Goal: Transaction & Acquisition: Purchase product/service

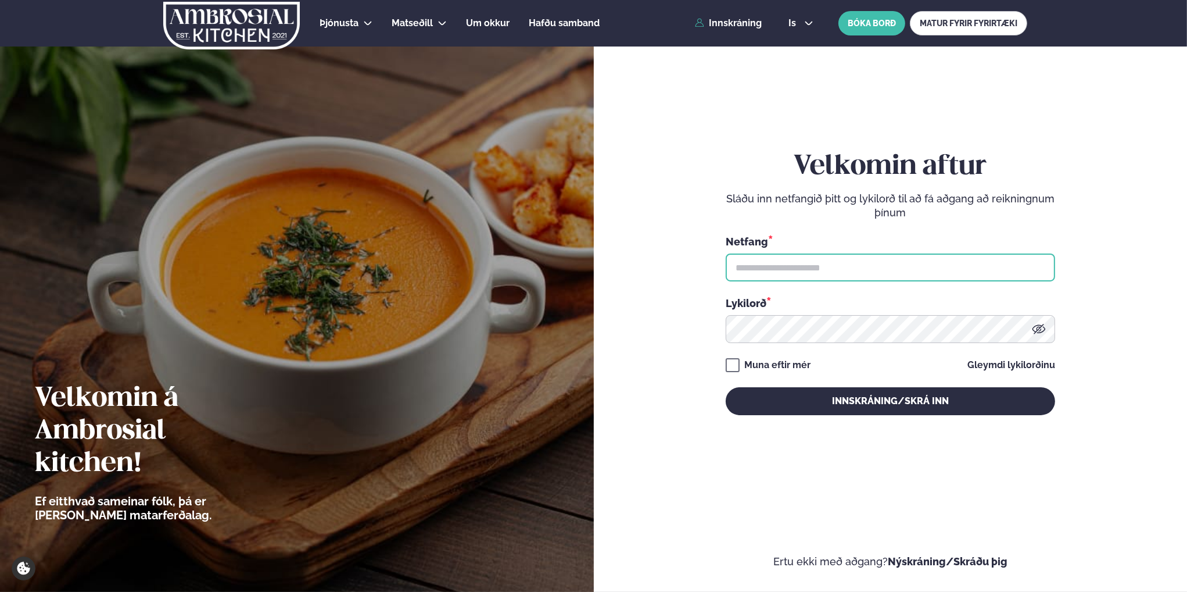
click at [803, 267] on input "text" at bounding box center [891, 267] width 330 height 28
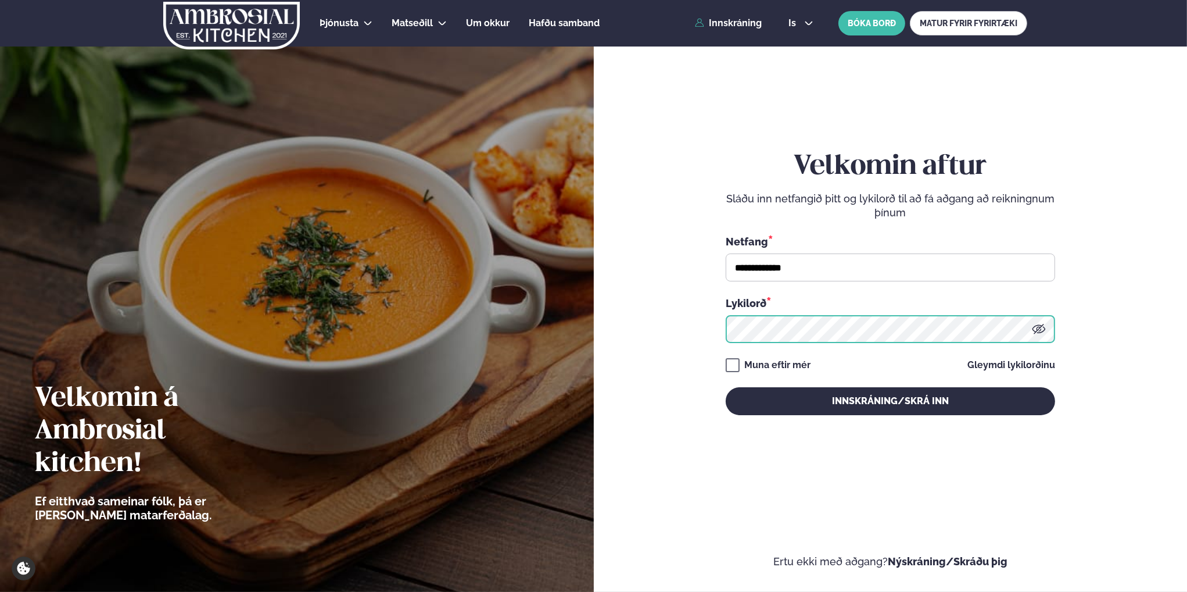
click at [726, 387] on button "Innskráning/Skrá inn" at bounding box center [891, 401] width 330 height 28
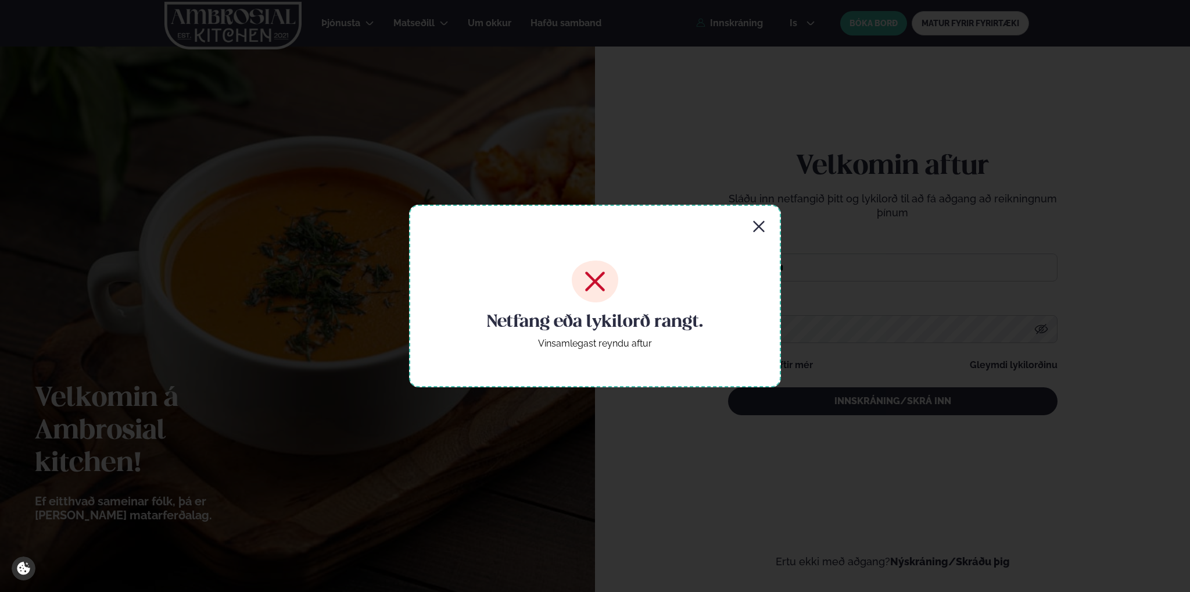
click at [763, 224] on icon "button" at bounding box center [759, 227] width 14 height 14
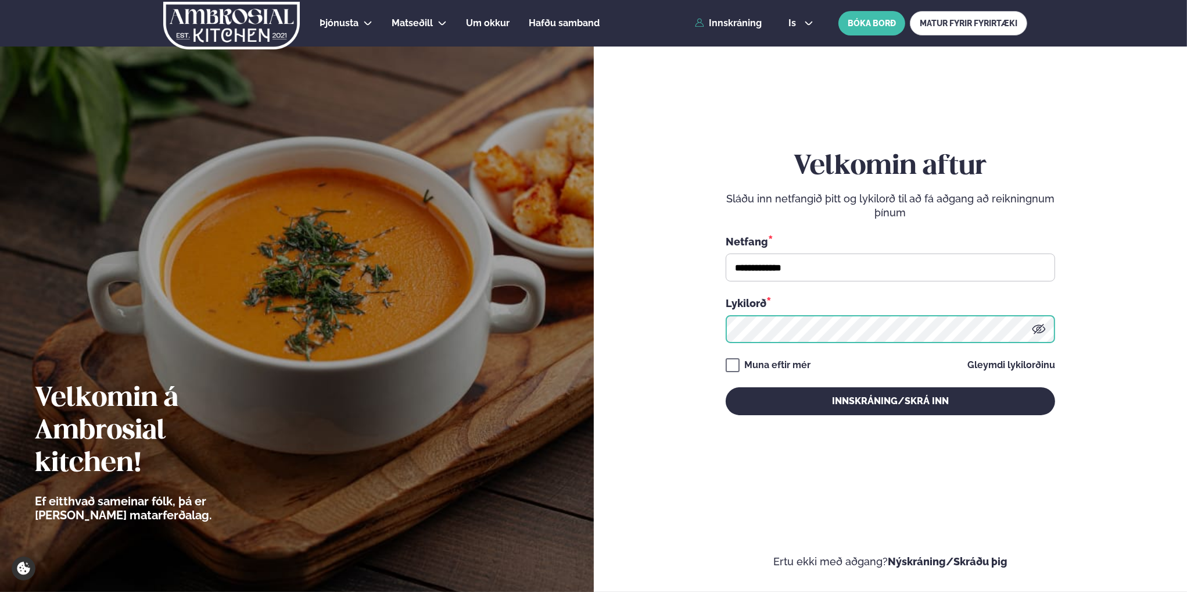
click at [726, 387] on button "Innskráning/Skrá inn" at bounding box center [891, 401] width 330 height 28
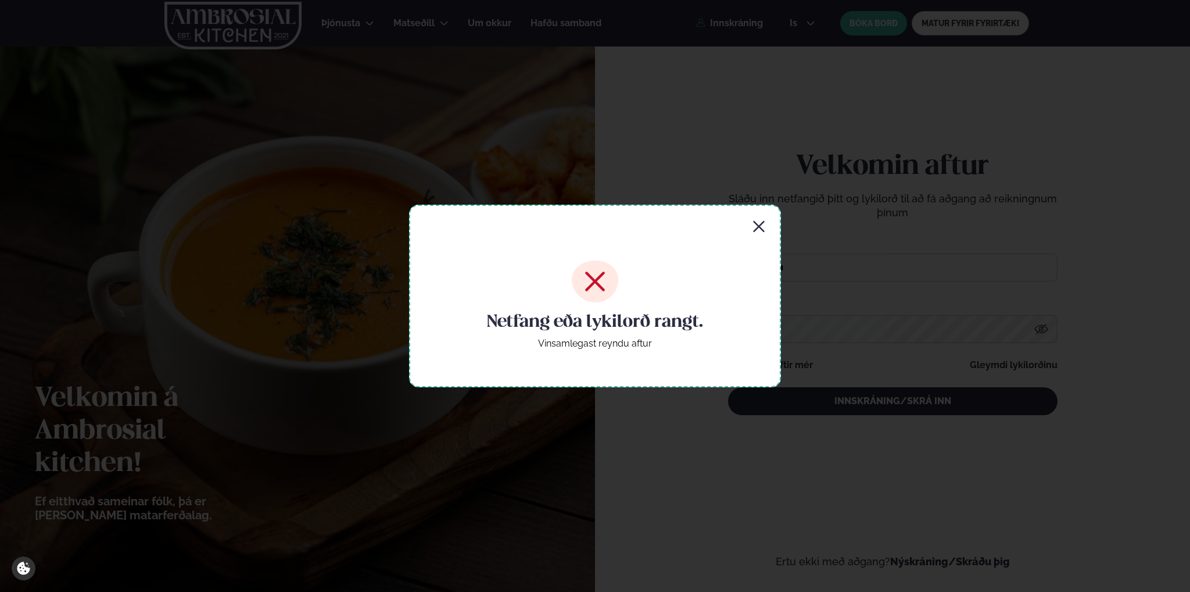
click at [764, 224] on icon "button" at bounding box center [759, 227] width 14 height 14
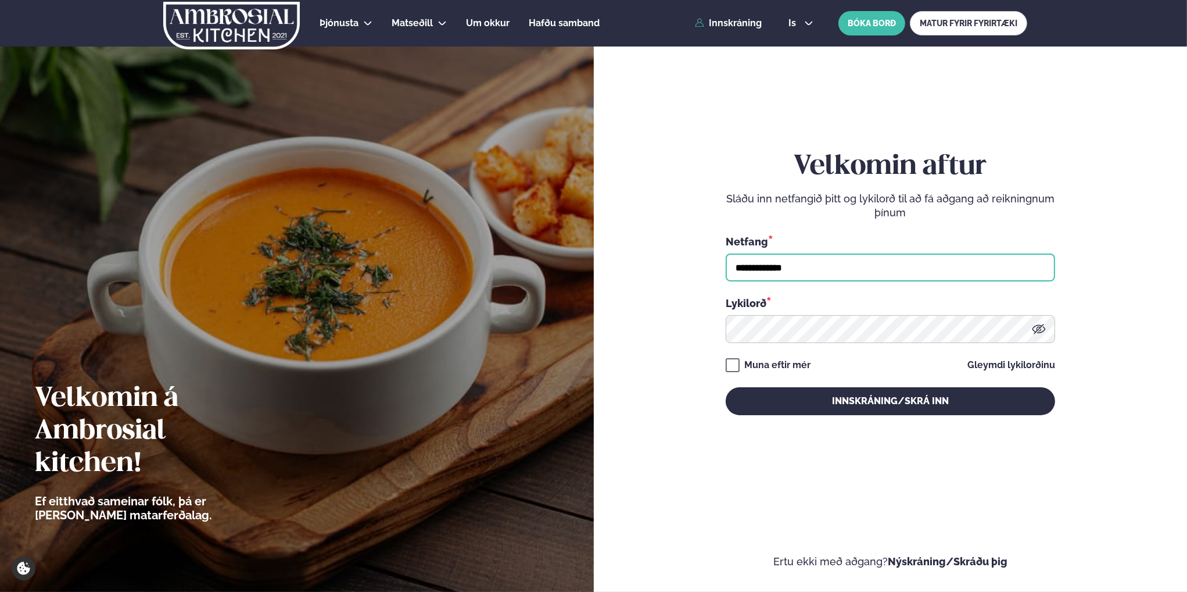
click at [799, 269] on input "**********" at bounding box center [891, 267] width 330 height 28
drag, startPoint x: 801, startPoint y: 270, endPoint x: 671, endPoint y: 264, distance: 130.3
click at [671, 264] on form "**********" at bounding box center [891, 294] width 524 height 548
type input "**********"
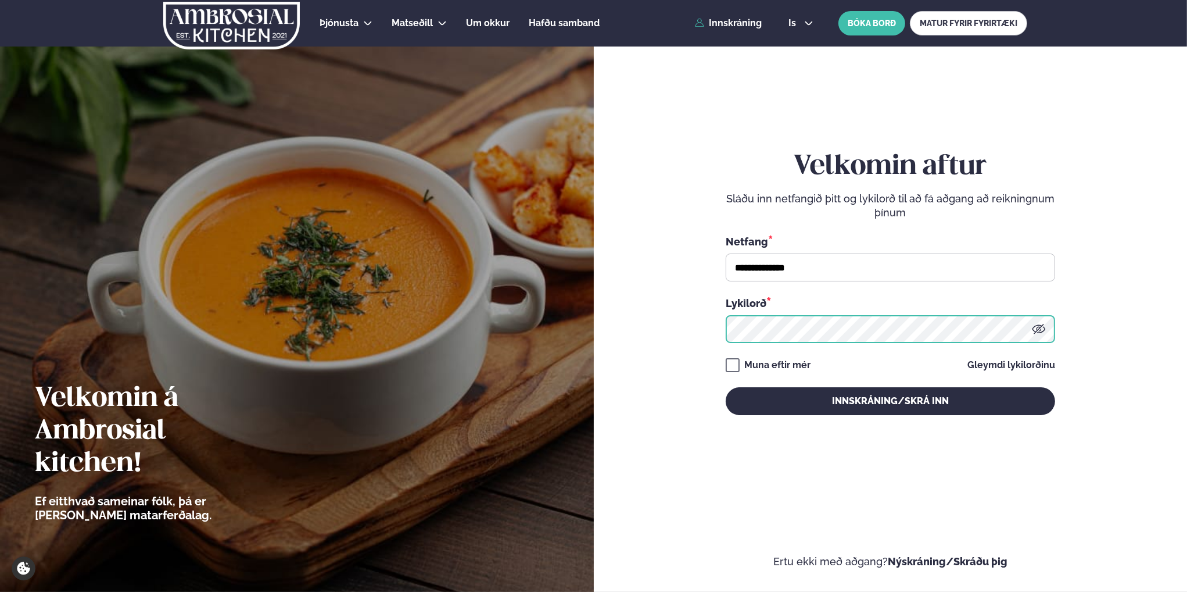
click at [726, 387] on button "Innskráning/Skrá inn" at bounding box center [891, 401] width 330 height 28
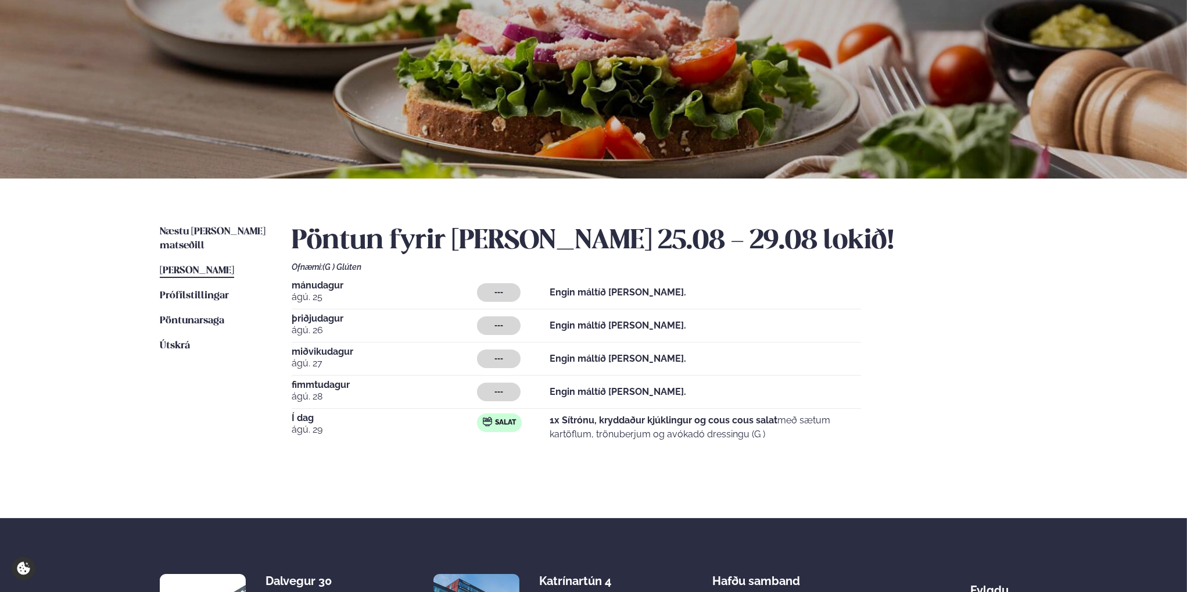
scroll to position [58, 0]
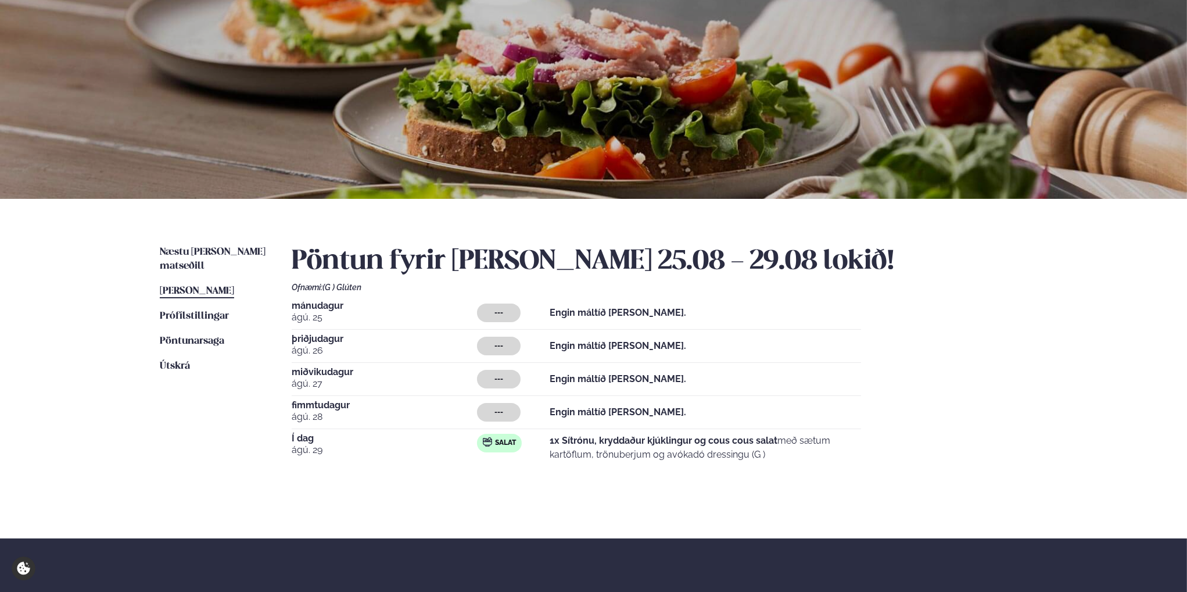
click at [206, 286] on span "[PERSON_NAME]" at bounding box center [197, 291] width 74 height 10
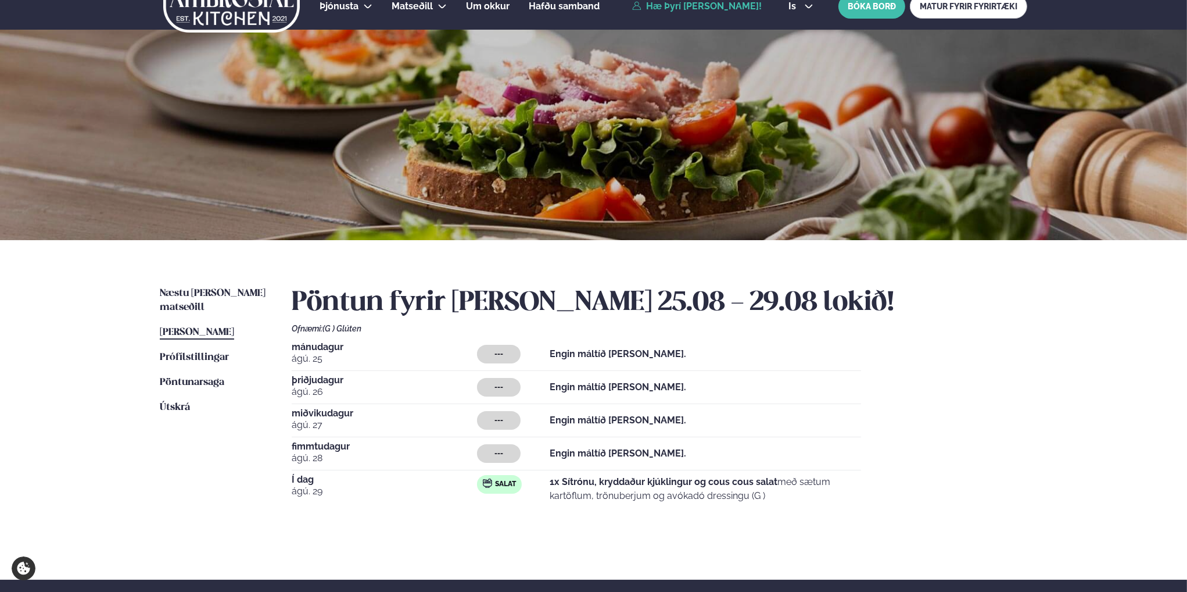
scroll to position [0, 0]
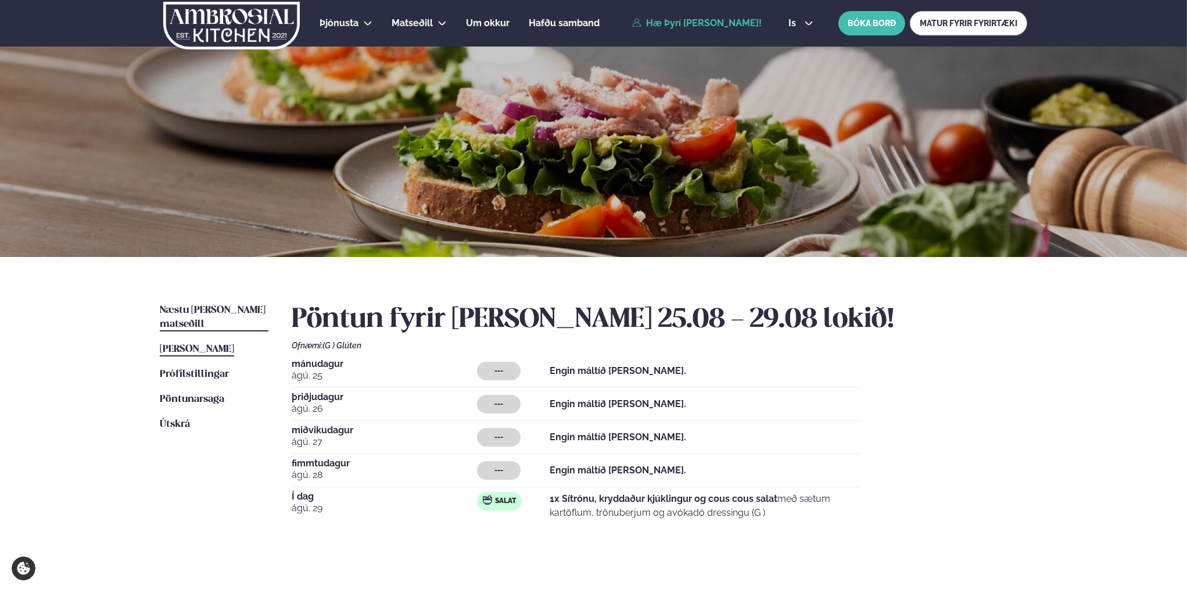
click at [201, 310] on span "Næstu [PERSON_NAME] matseðill" at bounding box center [213, 317] width 106 height 24
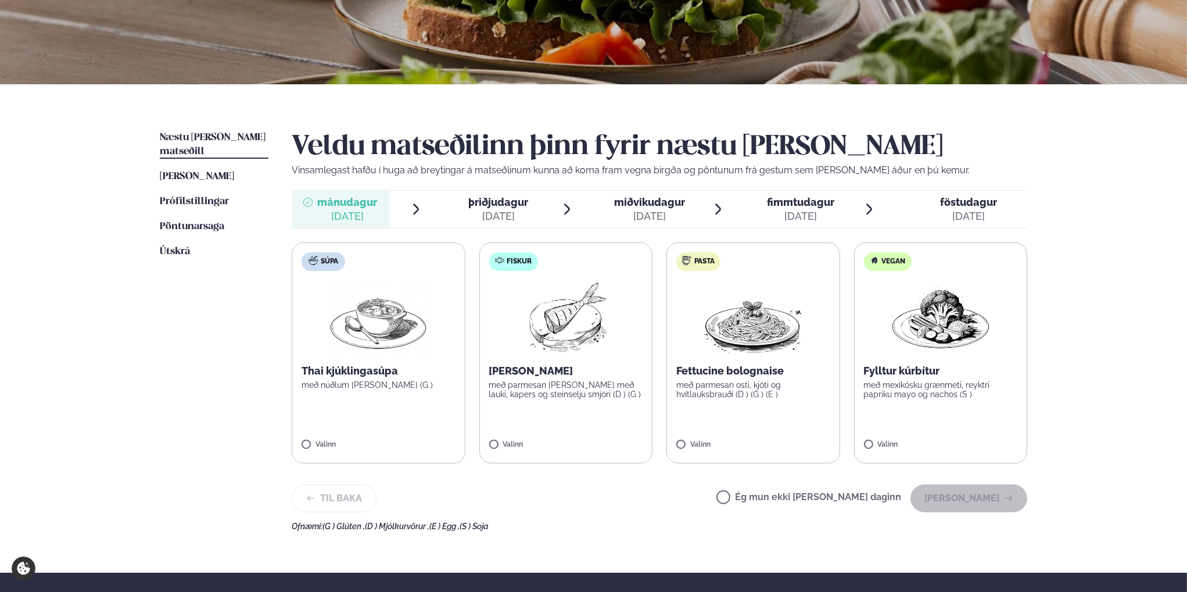
scroll to position [174, 0]
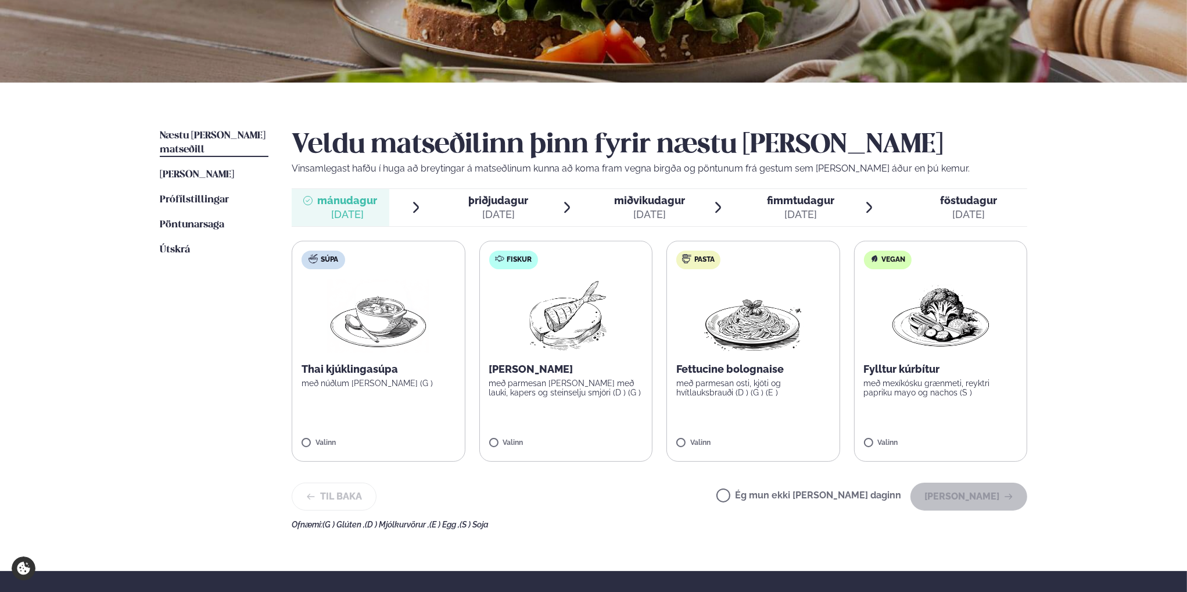
click at [510, 199] on span "þriðjudagur" at bounding box center [498, 200] width 60 height 12
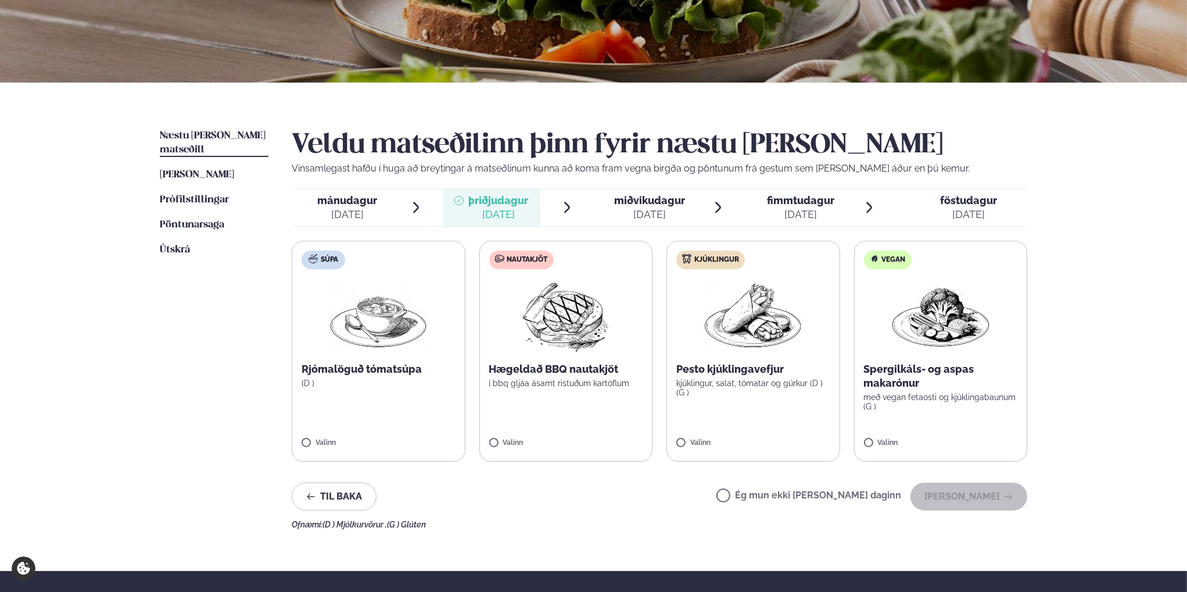
click at [638, 194] on span "miðvikudagur" at bounding box center [649, 200] width 71 height 12
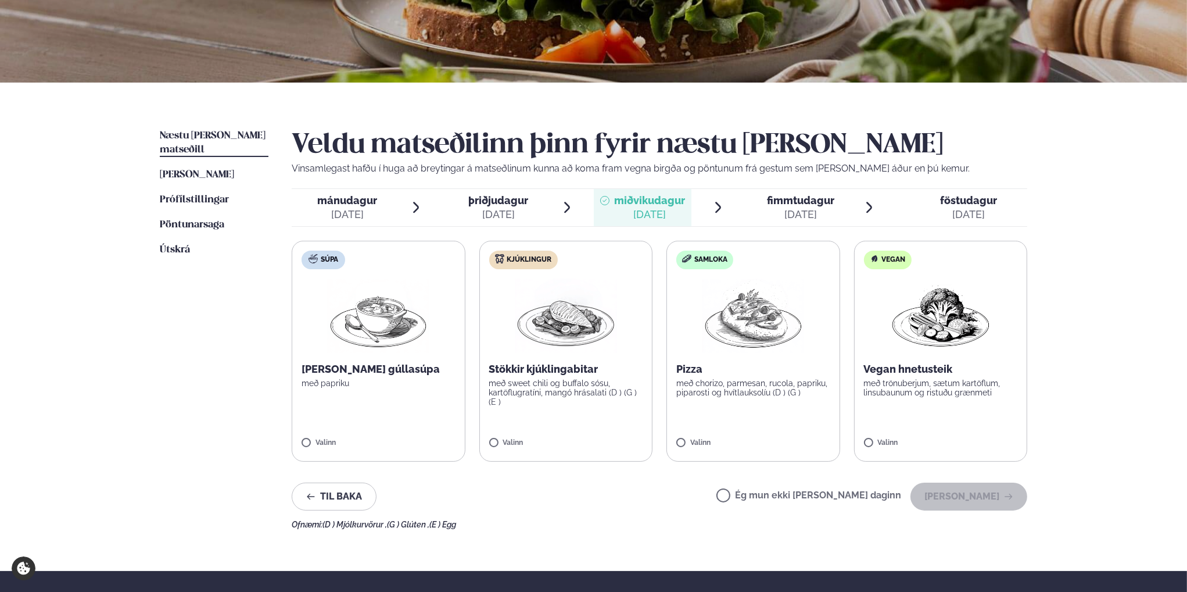
click at [793, 206] on div "fimmtudagur fim." at bounding box center [800, 201] width 67 height 14
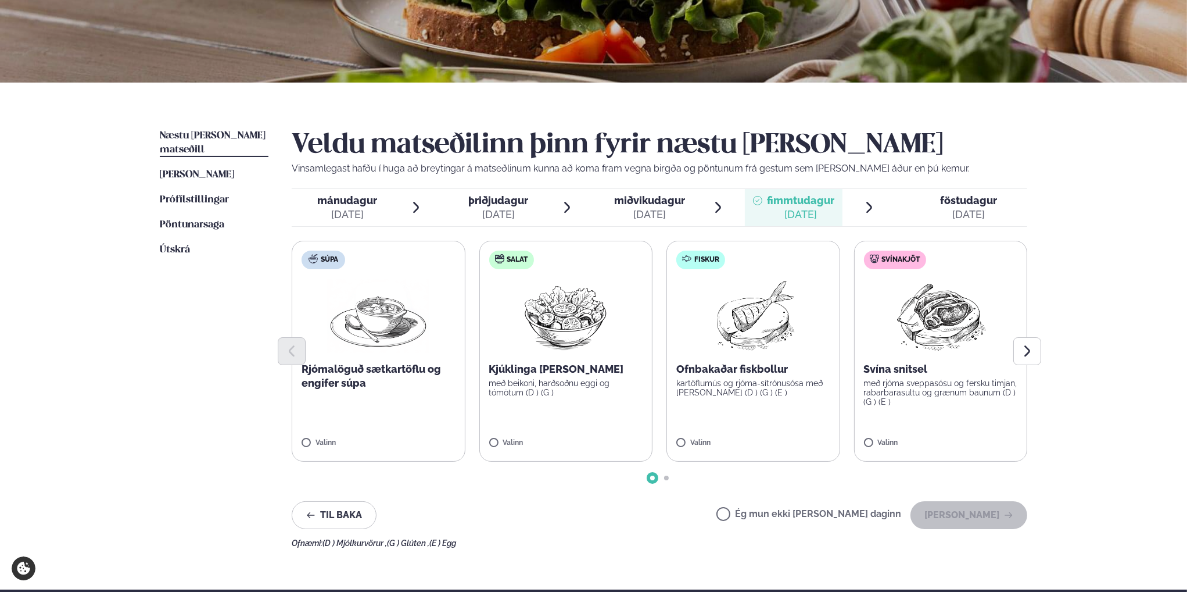
click at [341, 206] on div "mánudagur mán." at bounding box center [347, 201] width 60 height 14
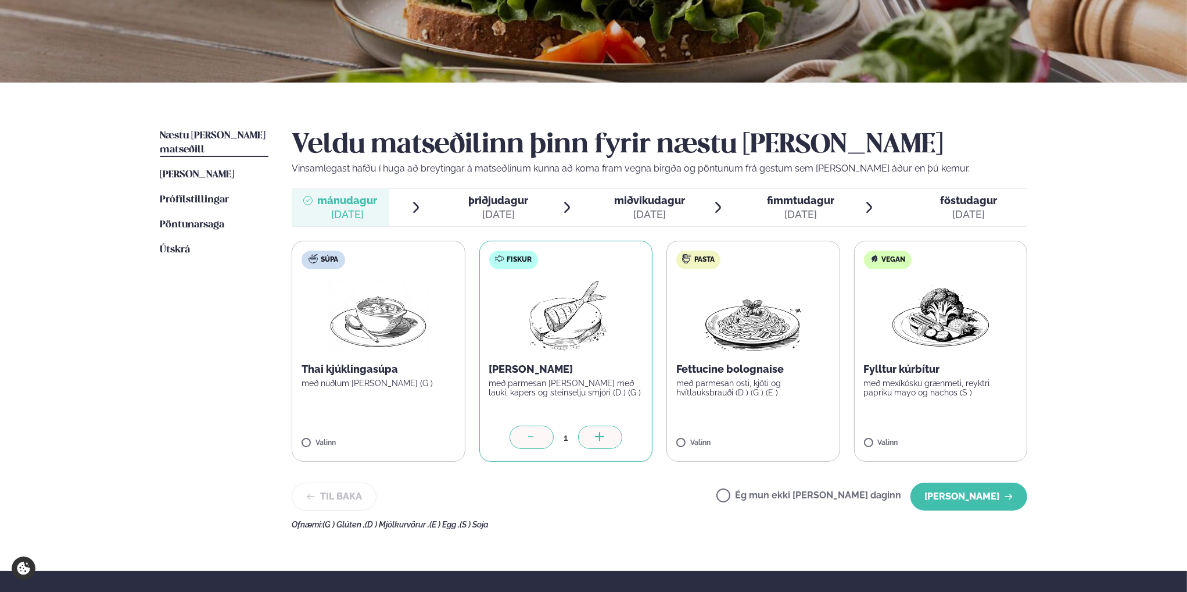
click at [486, 206] on div "þriðjudagur þri." at bounding box center [498, 201] width 60 height 14
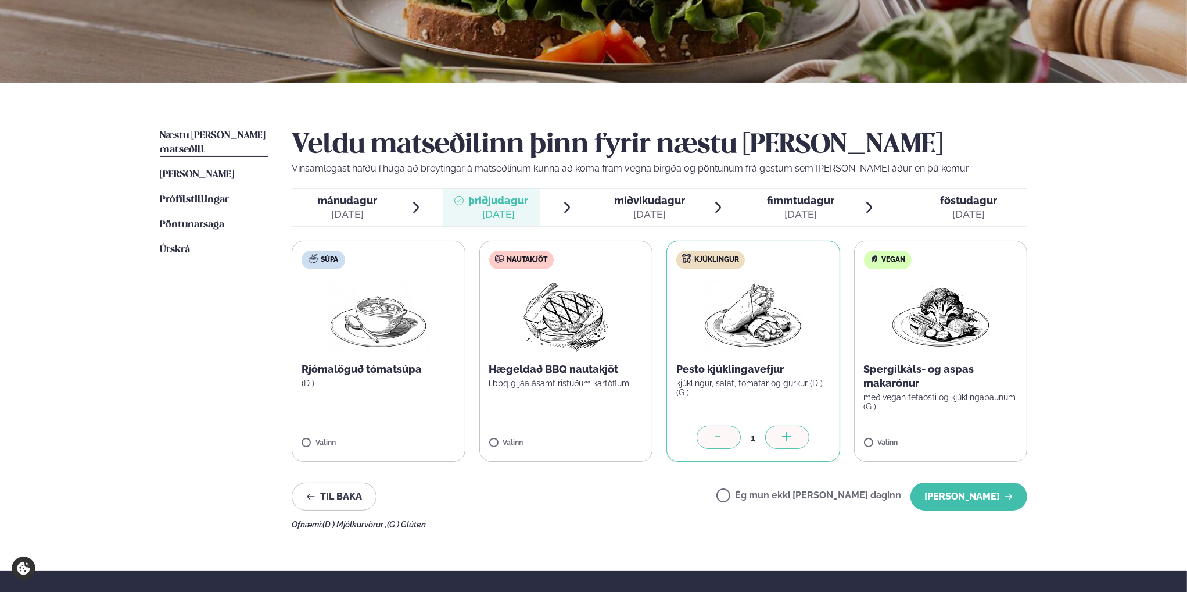
click at [635, 202] on span "miðvikudagur" at bounding box center [649, 200] width 71 height 12
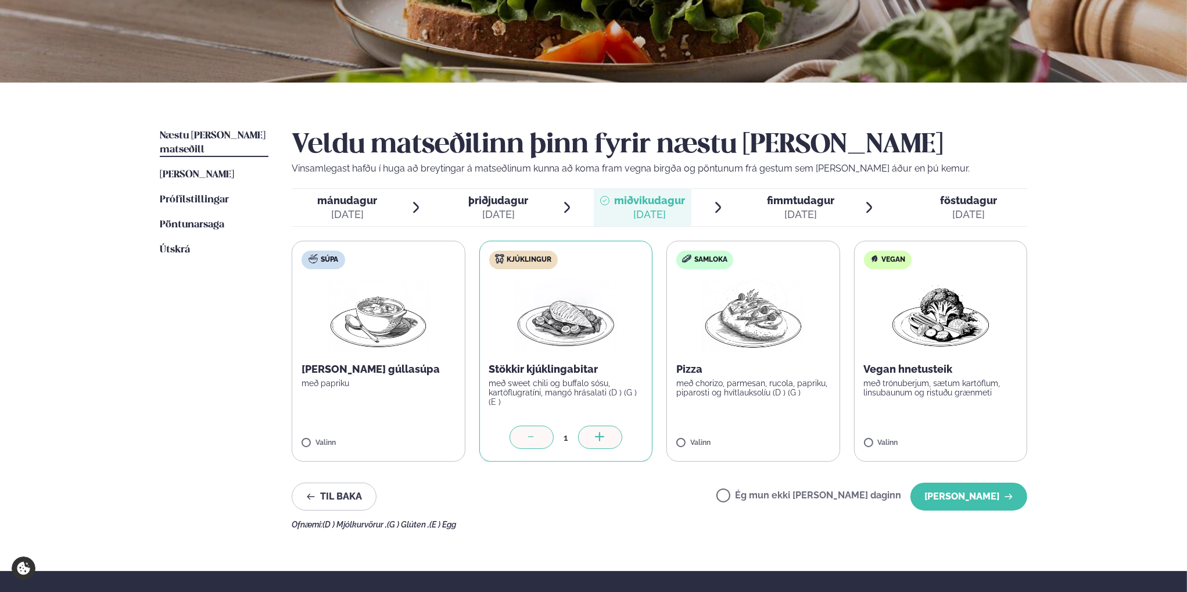
click at [772, 203] on span "fimmtudagur" at bounding box center [800, 200] width 67 height 12
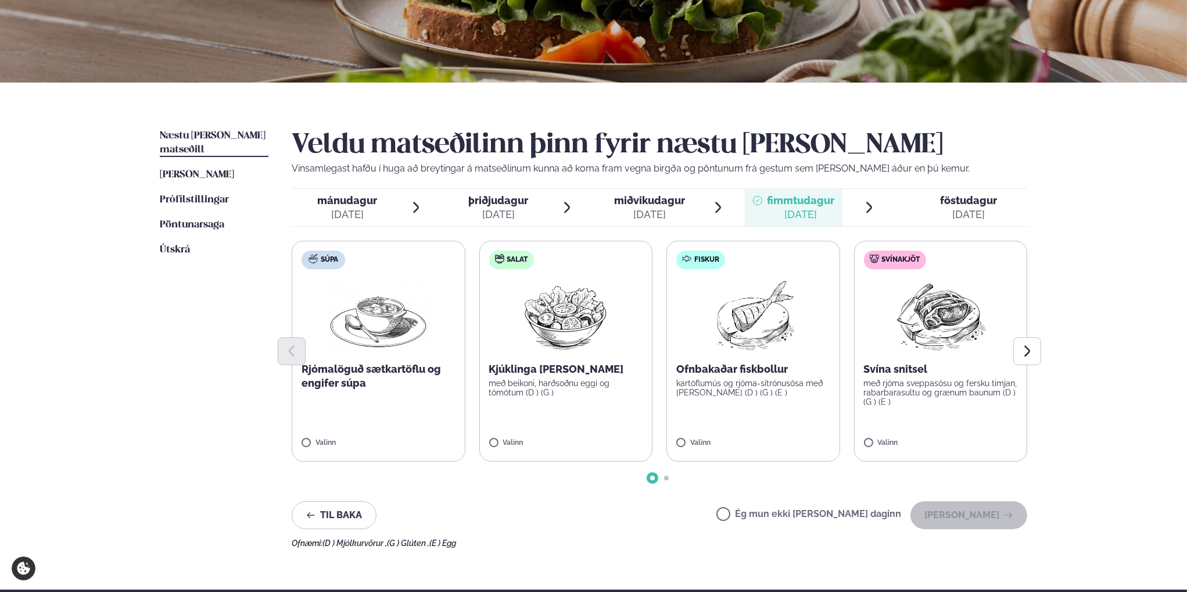
click at [740, 375] on p "Ofnbakaðar fiskbollur" at bounding box center [754, 369] width 154 height 14
click at [919, 199] on span "föstudagur fös. [DATE]" at bounding box center [961, 207] width 131 height 37
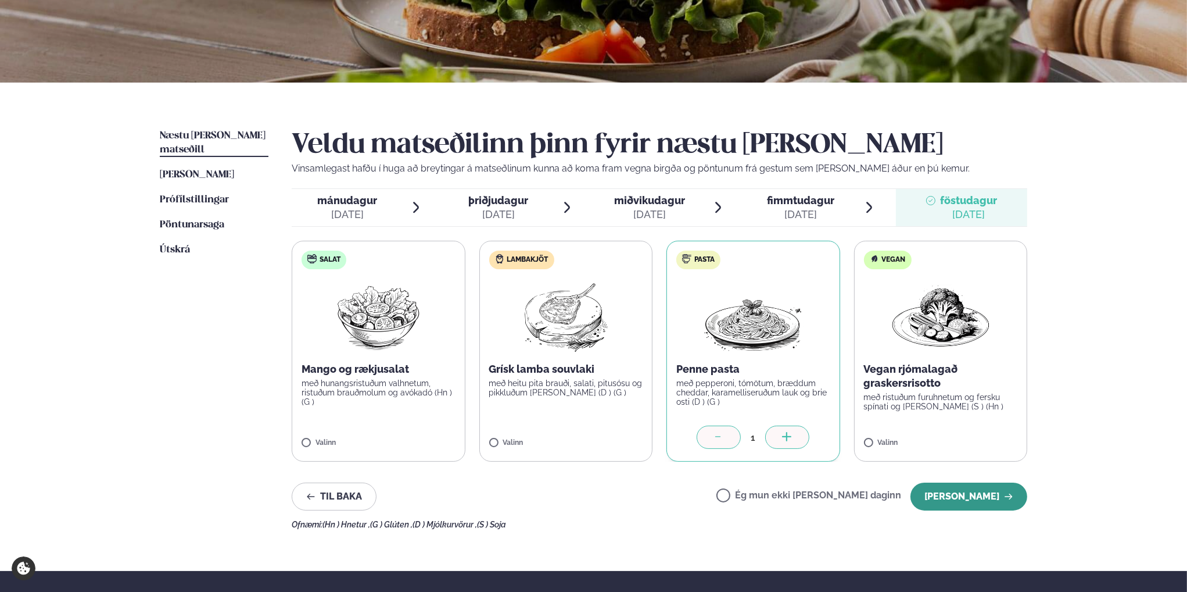
click at [981, 498] on button "[PERSON_NAME]" at bounding box center [969, 496] width 117 height 28
